Goal: Navigation & Orientation: Find specific page/section

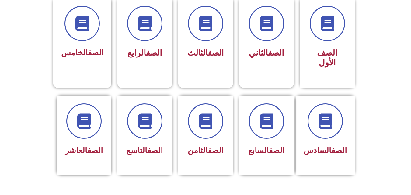
scroll to position [182, 0]
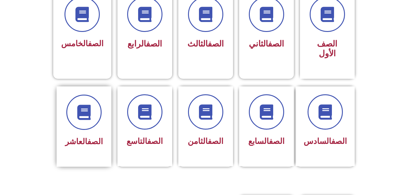
click at [92, 141] on div "الصف العاشر" at bounding box center [84, 126] width 55 height 80
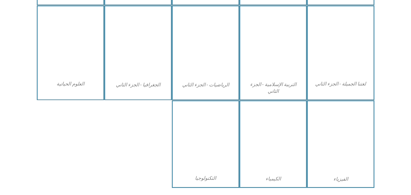
scroll to position [281, 0]
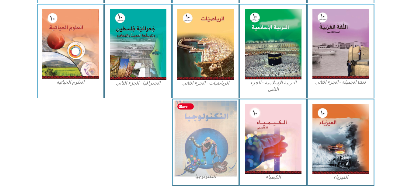
click at [229, 131] on img at bounding box center [205, 138] width 62 height 76
click at [205, 156] on img at bounding box center [205, 138] width 62 height 76
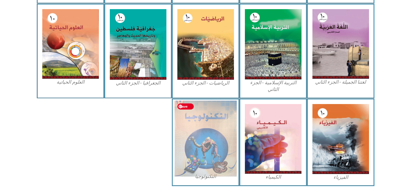
click at [206, 171] on img at bounding box center [205, 138] width 62 height 76
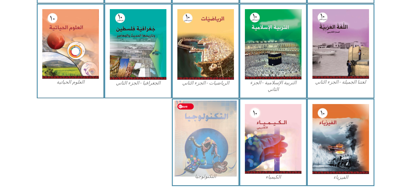
click at [220, 140] on img at bounding box center [205, 138] width 62 height 76
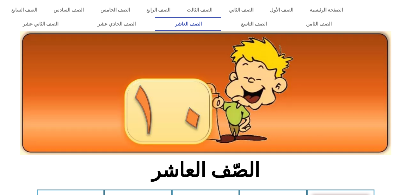
scroll to position [281, 0]
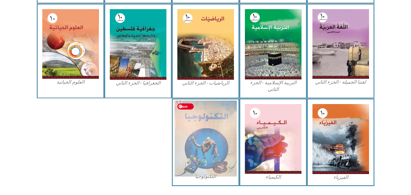
click at [203, 163] on img at bounding box center [205, 138] width 62 height 76
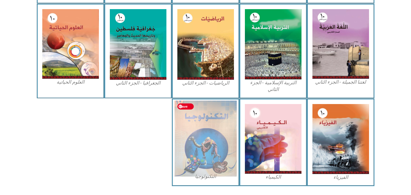
click at [203, 163] on img at bounding box center [205, 138] width 62 height 76
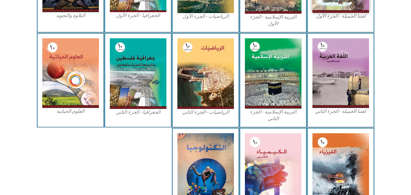
scroll to position [250, 0]
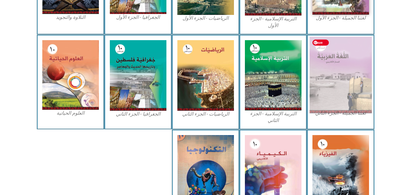
click at [341, 70] on img at bounding box center [340, 75] width 62 height 77
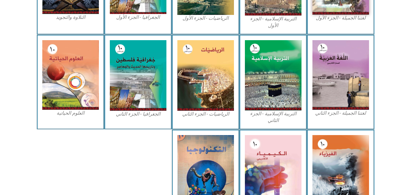
click at [350, 126] on div "لغتنا الجميلة - الجزء الثاني" at bounding box center [341, 82] width 68 height 95
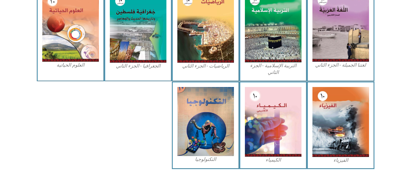
click at [214, 165] on div "التكنولوجيا" at bounding box center [206, 126] width 68 height 88
